Goal: Task Accomplishment & Management: Manage account settings

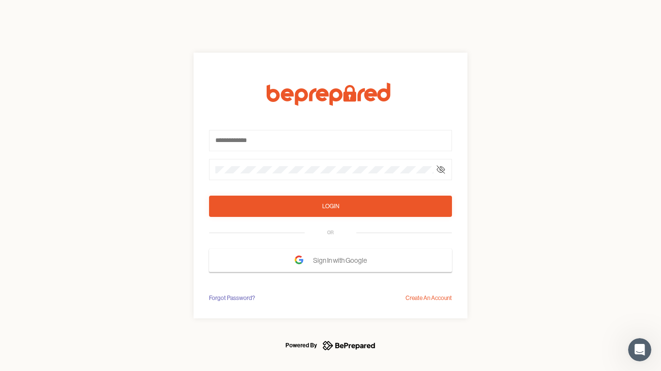
click at [330, 186] on form "Login OR Sign In with Google" at bounding box center [330, 178] width 243 height 190
click at [441, 170] on icon at bounding box center [441, 170] width 8 height 8
click at [330, 207] on div "Login" at bounding box center [330, 207] width 17 height 10
click at [330, 261] on span "Sign In with Google" at bounding box center [342, 260] width 59 height 17
click at [231, 298] on div "Forgot Password?" at bounding box center [232, 299] width 46 height 10
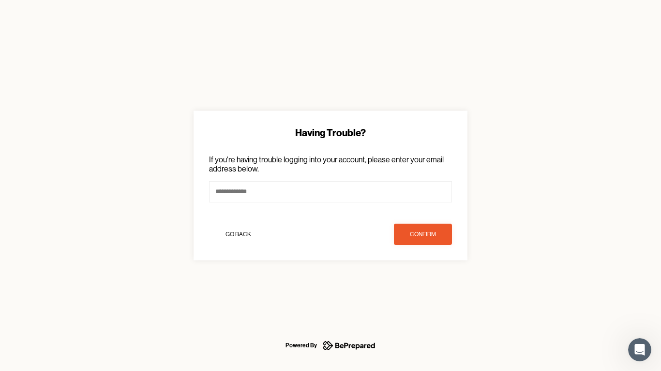
click at [429, 298] on div "Having Trouble? If you're having trouble logging into your account, please ente…" at bounding box center [330, 185] width 661 height 371
click at [639, 350] on icon "Open Intercom Messenger" at bounding box center [640, 350] width 16 height 16
